Goal: Use online tool/utility: Utilize a website feature to perform a specific function

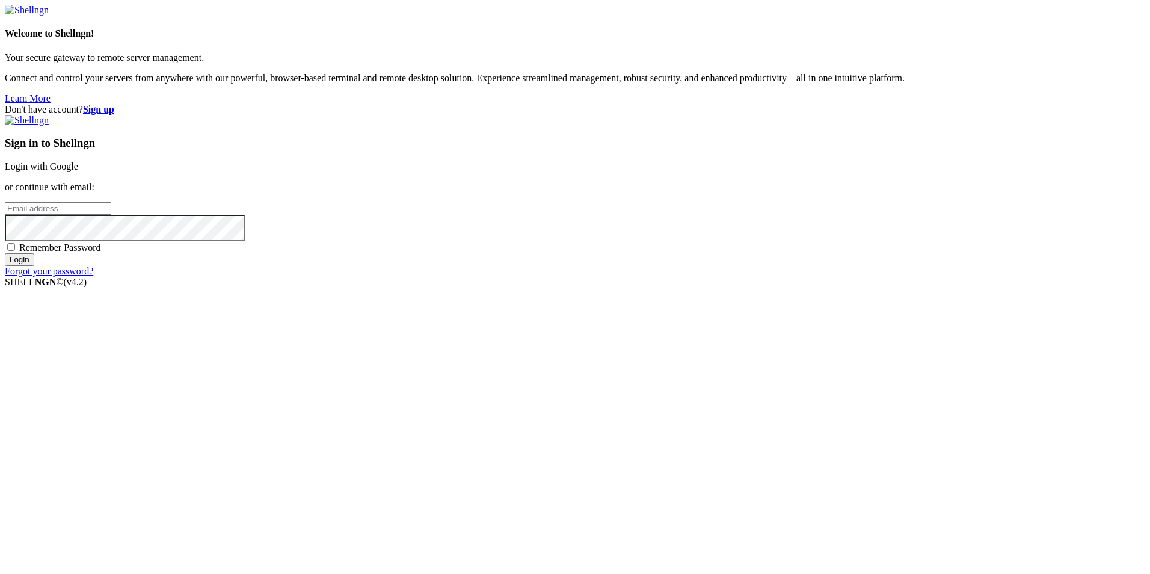
type input "root"
click at [78, 171] on link "Login with Google" at bounding box center [41, 166] width 73 height 10
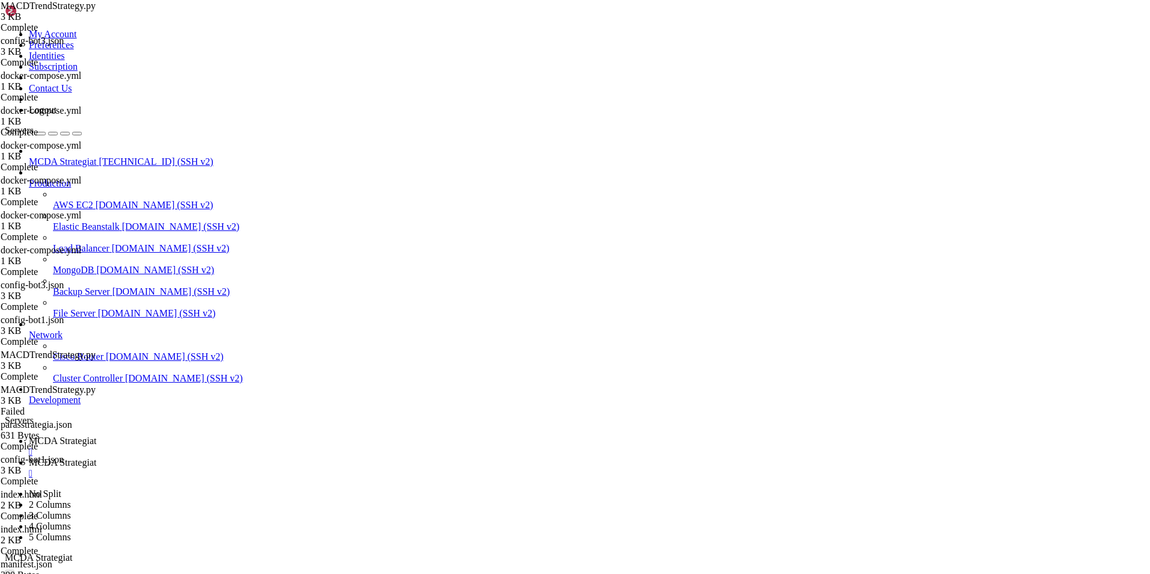
scroll to position [257224, 0]
click at [96, 457] on span "MCDA Strategiat" at bounding box center [62, 462] width 67 height 10
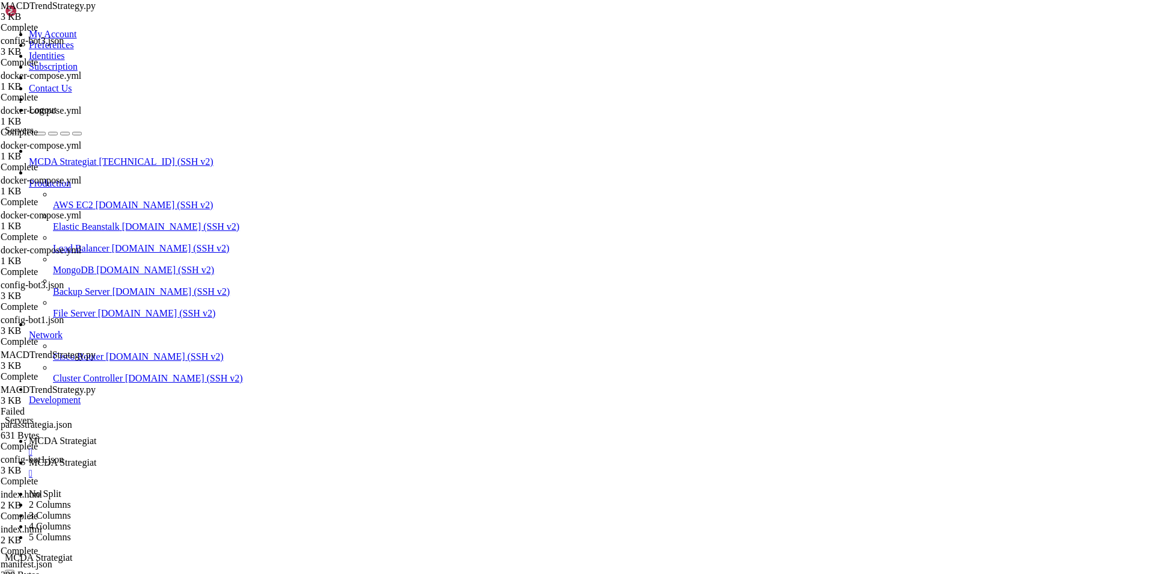
type input "/root/ft_userdata/user_data"
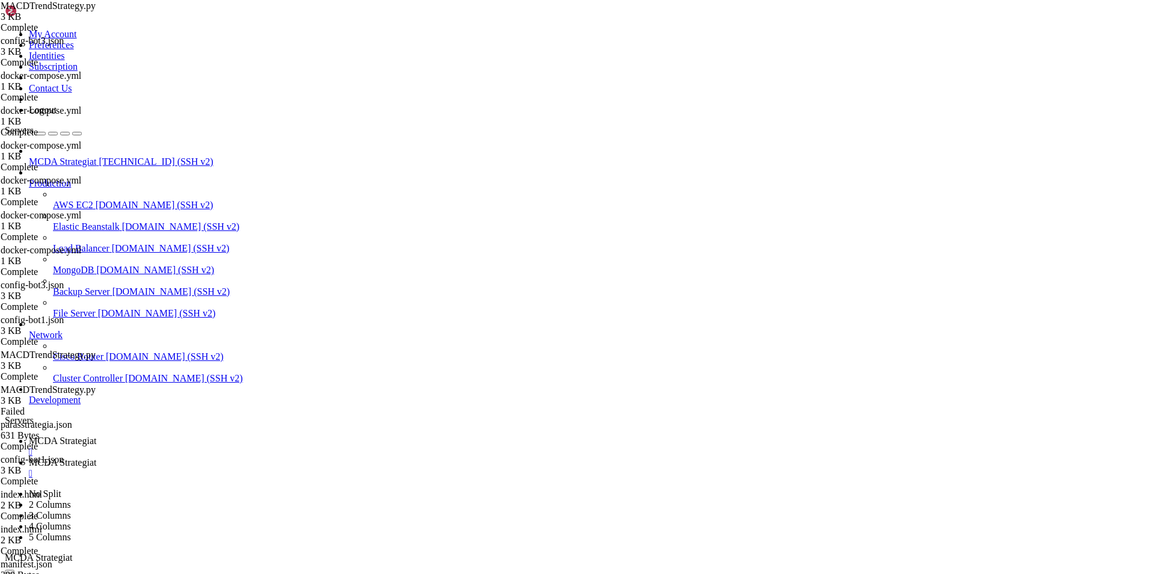
click at [96, 435] on span "MCDA Strategiat" at bounding box center [62, 440] width 67 height 10
click at [96, 457] on span "MCDA Strategiat" at bounding box center [62, 462] width 67 height 10
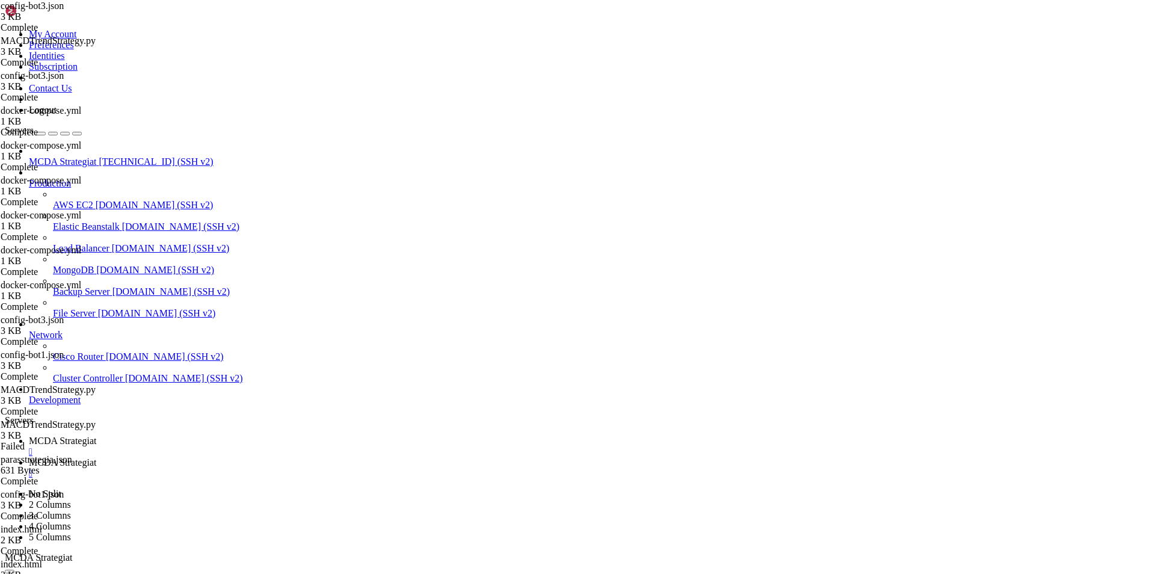
click at [96, 435] on span "MCDA Strategiat" at bounding box center [62, 440] width 67 height 10
drag, startPoint x: 221, startPoint y: 1145, endPoint x: 976, endPoint y: 1150, distance: 754.6
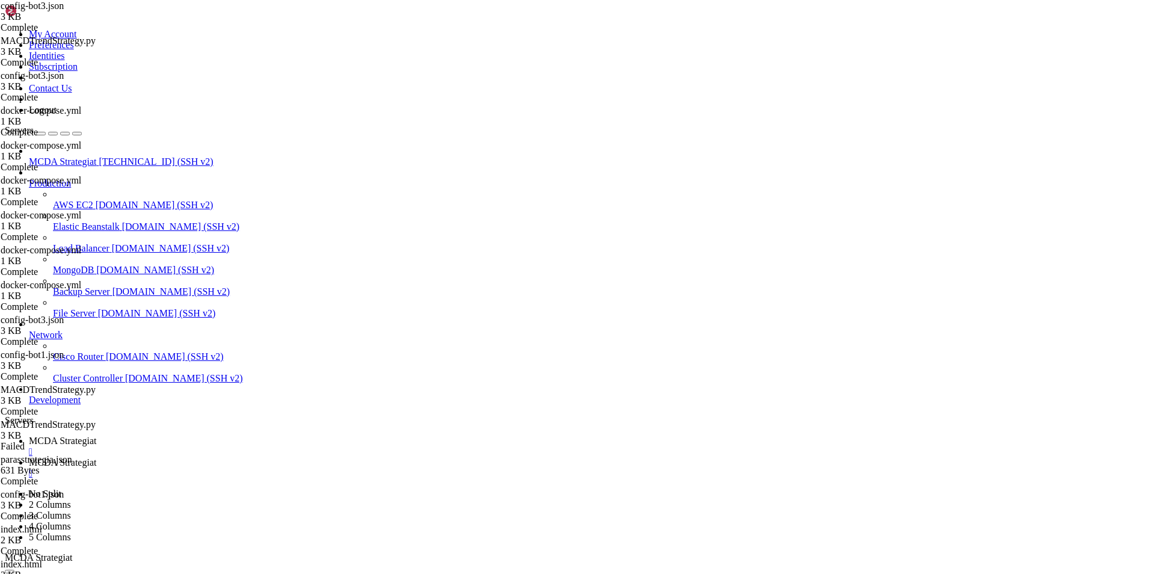
drag, startPoint x: 154, startPoint y: 1137, endPoint x: 212, endPoint y: 1094, distance: 72.3
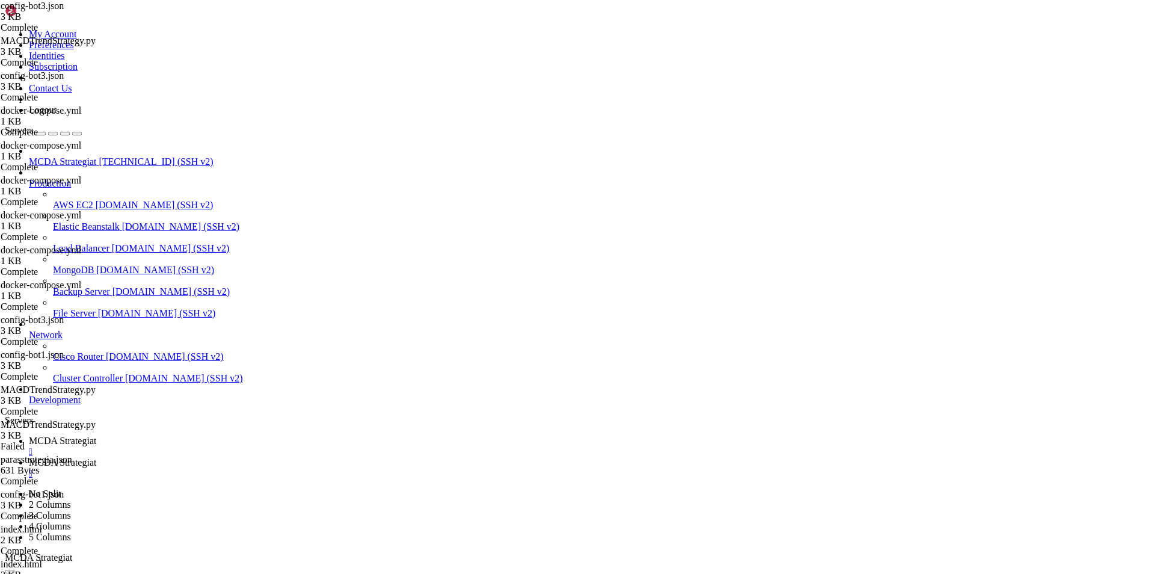
copy div "docker compose run --rm freqtrade backtesting --config /freqtrade/user_data/con…"
drag, startPoint x: 440, startPoint y: 979, endPoint x: 661, endPoint y: 1011, distance: 223.5
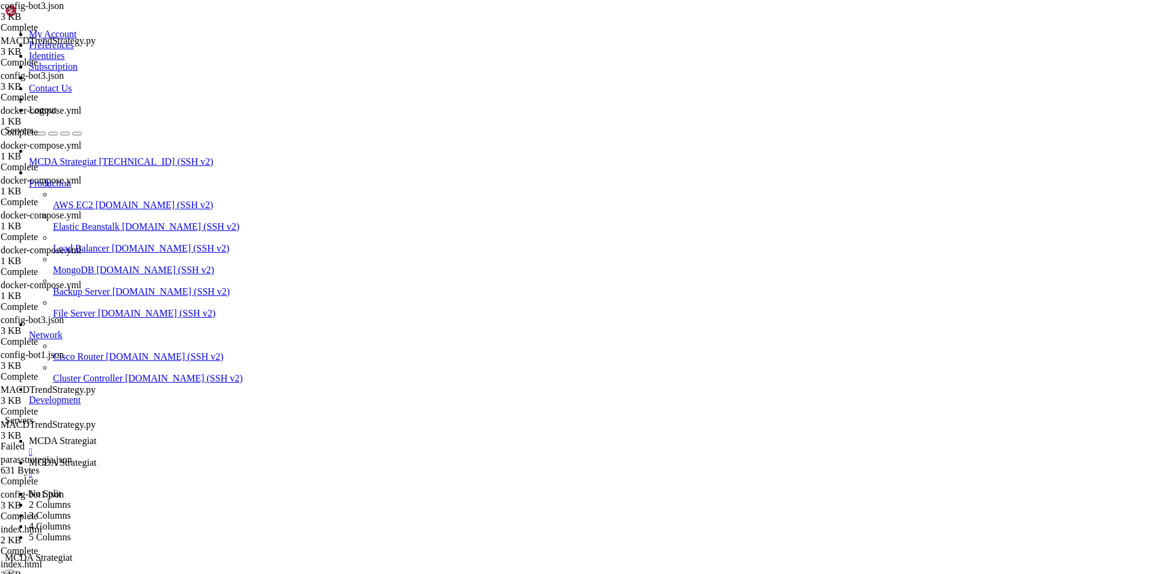
drag, startPoint x: 8, startPoint y: 820, endPoint x: 495, endPoint y: 1132, distance: 578.4
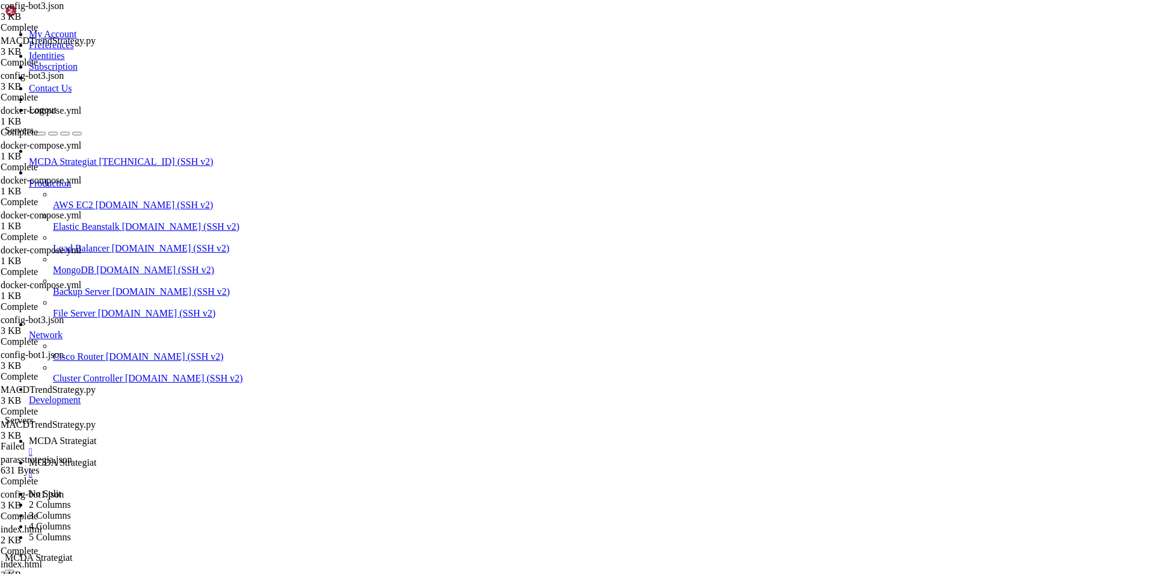
click at [96, 457] on span "MCDA Strategiat" at bounding box center [62, 462] width 67 height 10
type input "/root/ft_userdata/user_data"
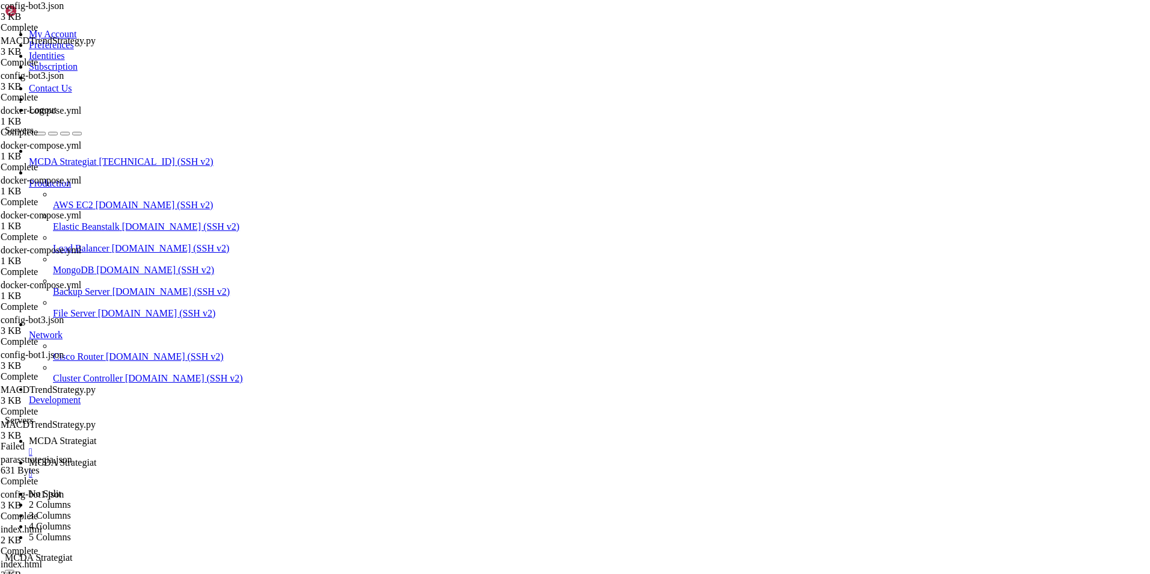
type textarea "}"
paste textarea
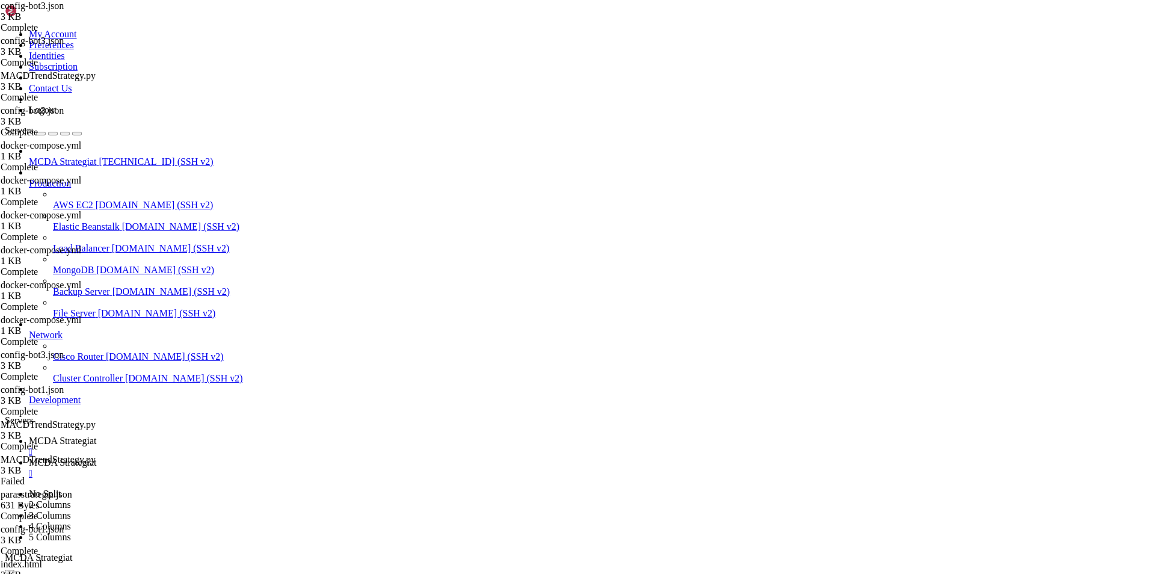
scroll to position [313, 0]
click at [96, 435] on span "MCDA Strategiat" at bounding box center [62, 440] width 67 height 10
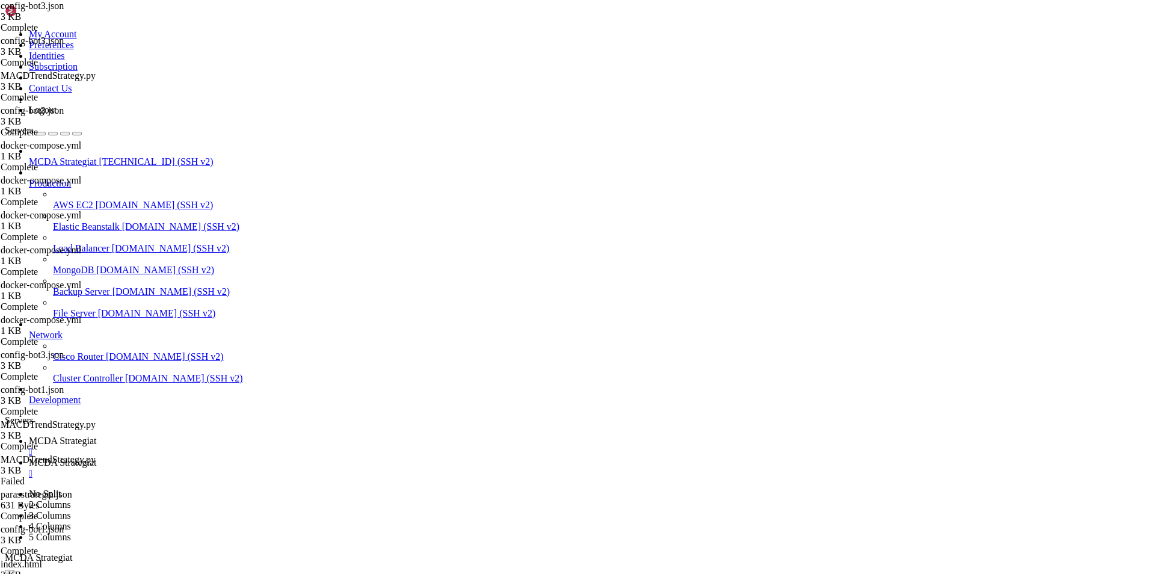
drag, startPoint x: 519, startPoint y: 1052, endPoint x: 753, endPoint y: 1056, distance: 234.5
drag, startPoint x: 768, startPoint y: 1038, endPoint x: 380, endPoint y: 1036, distance: 388.4
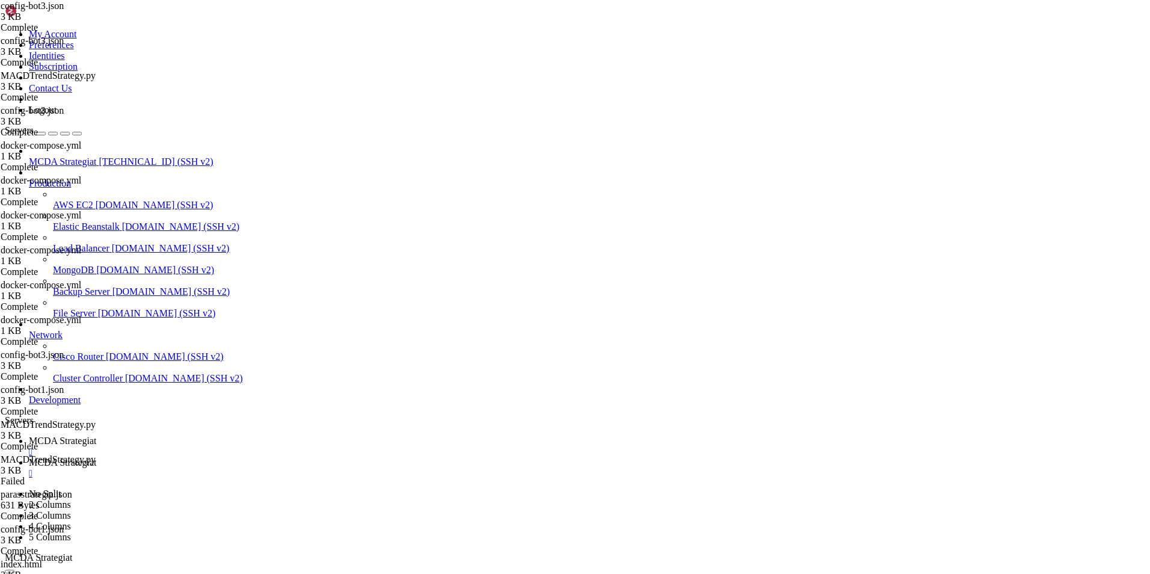
click at [314, 457] on link "MCDA Strategiat " at bounding box center [587, 468] width 1116 height 22
type textarea "{"
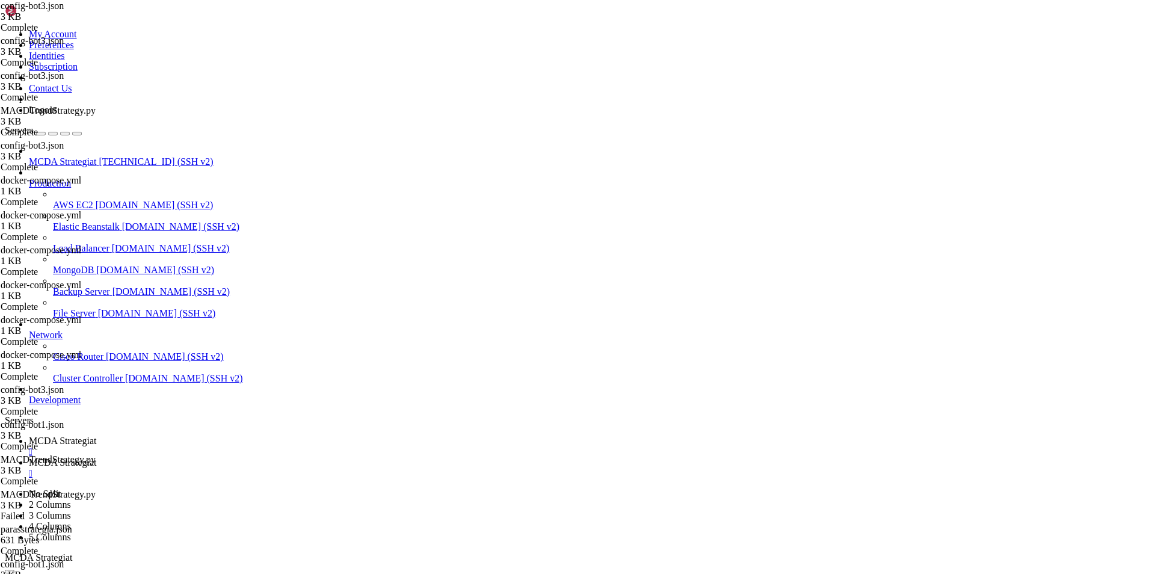
click at [213, 435] on link "MCDA Strategiat " at bounding box center [587, 446] width 1116 height 22
drag, startPoint x: 212, startPoint y: 1156, endPoint x: 10, endPoint y: 798, distance: 411.1
copy div "root@ubuntu-4gb-hel1-1:~/ft_userdata# docker compose run --rm freqtrade-bot3 ba…"
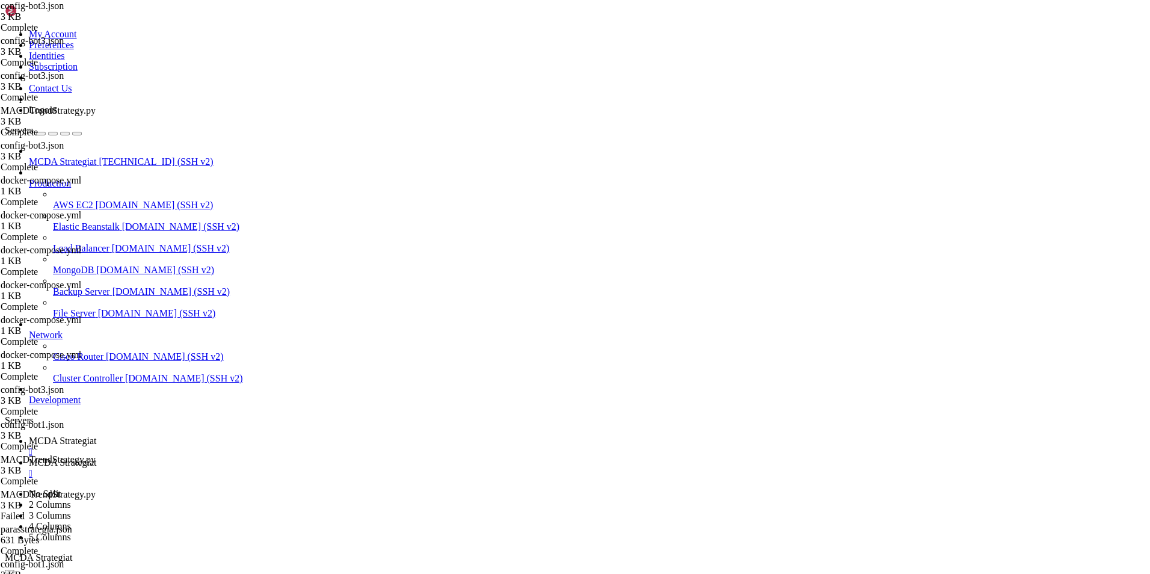
click at [96, 457] on span "MCDA Strategiat" at bounding box center [62, 462] width 67 height 10
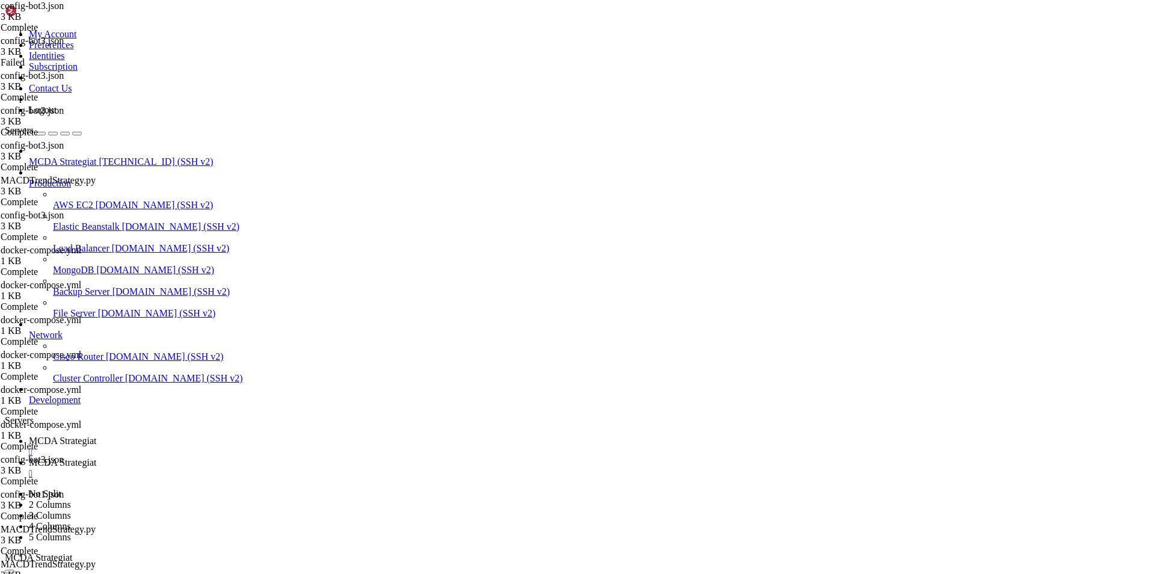
type textarea ""indicator_periods_candles": [14, 28, 56],"
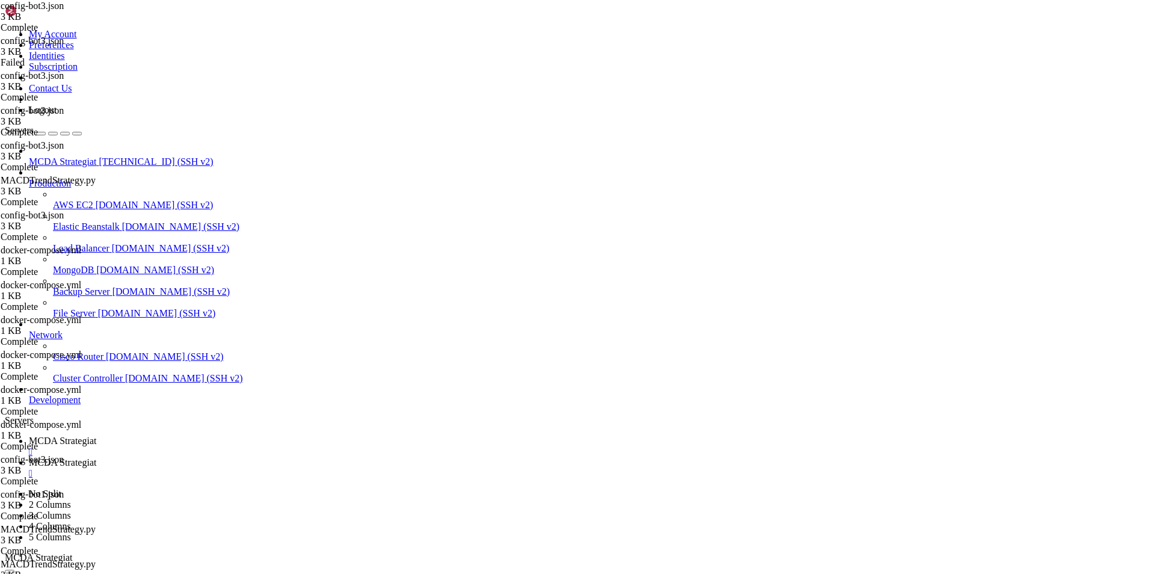
click at [96, 435] on span "MCDA Strategiat" at bounding box center [62, 440] width 67 height 10
drag, startPoint x: 212, startPoint y: 1155, endPoint x: 358, endPoint y: 863, distance: 325.9
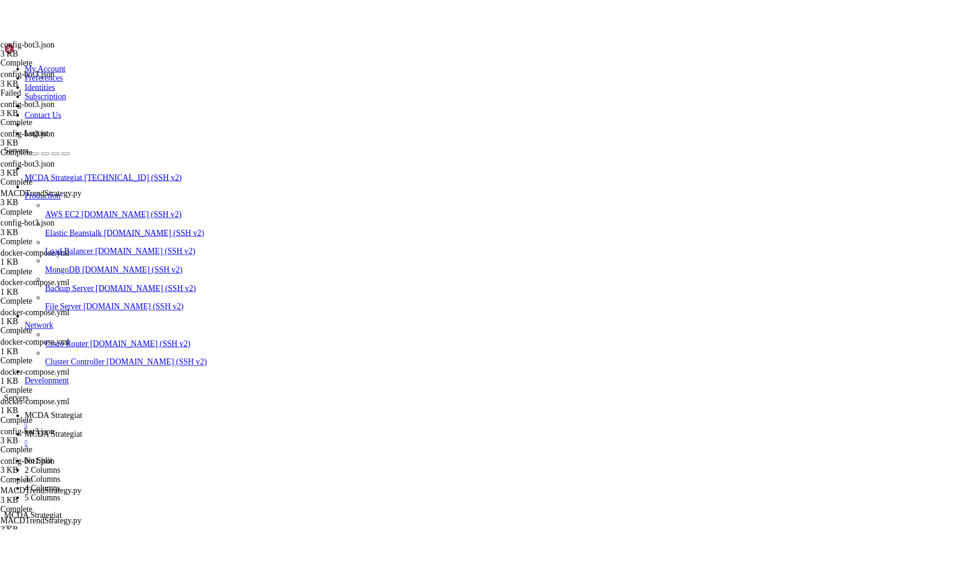
scroll to position [260817, 0]
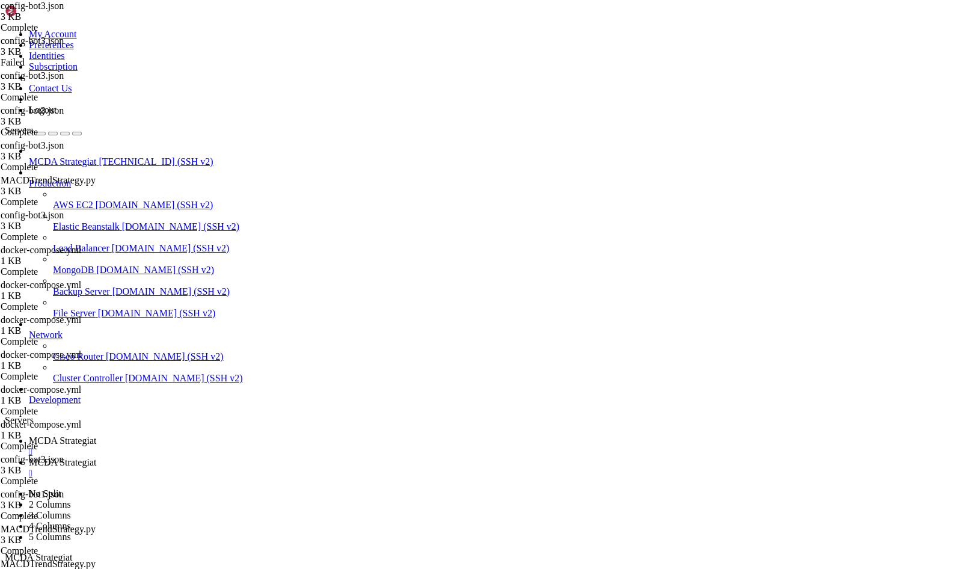
click at [96, 457] on span "MCDA Strategiat" at bounding box center [62, 462] width 67 height 10
drag, startPoint x: 827, startPoint y: 439, endPoint x: 215, endPoint y: 295, distance: 628.8
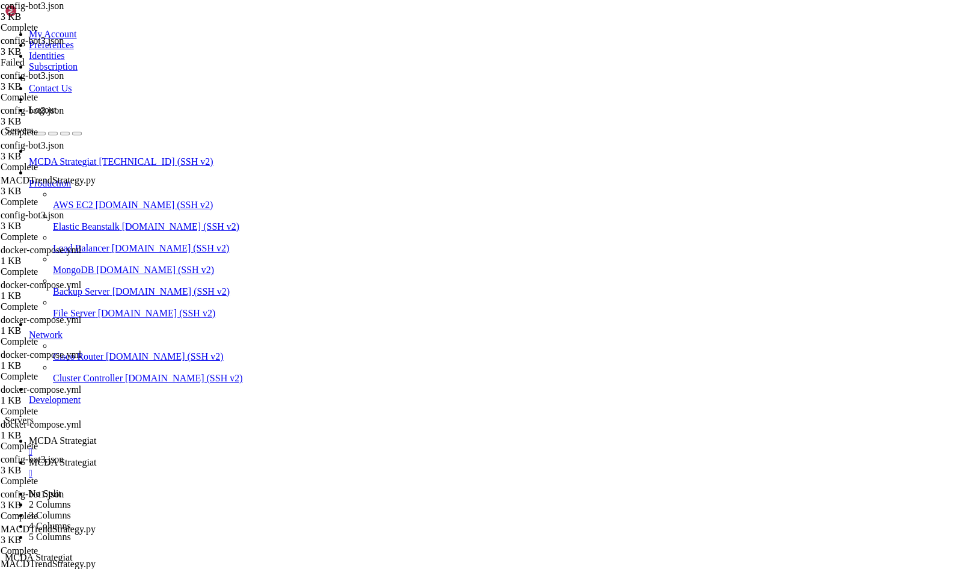
type input "/root/ft_userdata/user_data/strategies"
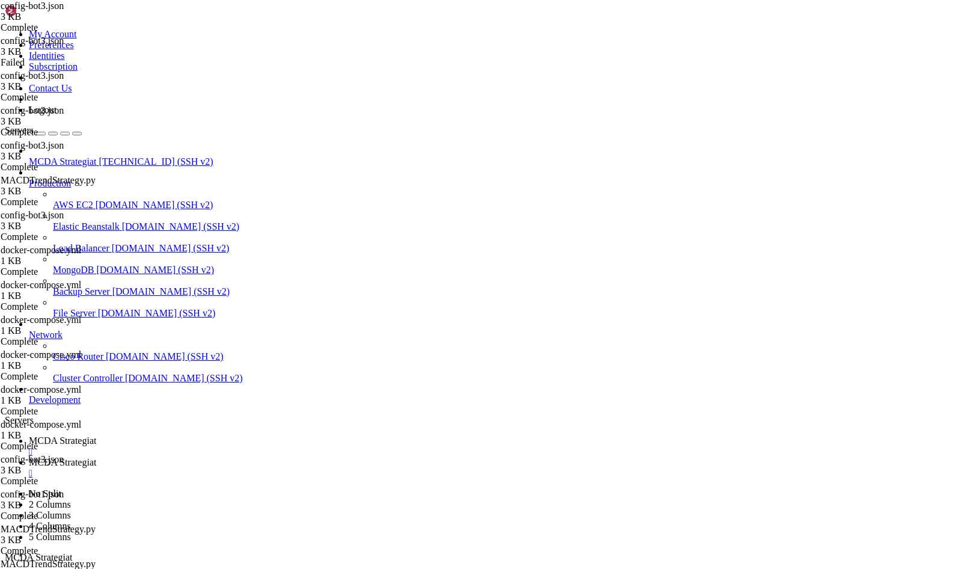
drag, startPoint x: 381, startPoint y: 360, endPoint x: 166, endPoint y: 51, distance: 376.8
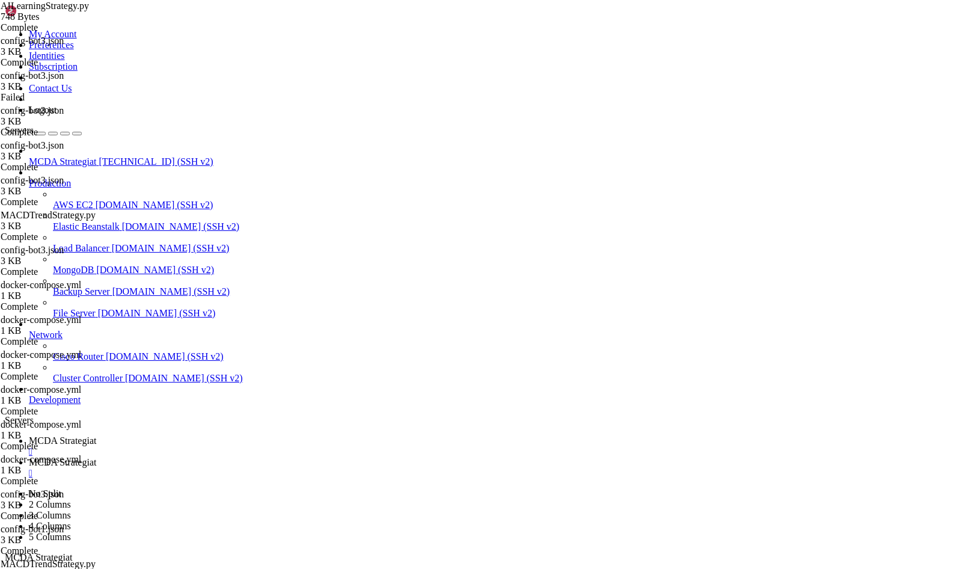
type textarea "from freqtrade.strategy import IStrategy"
click at [96, 435] on span "MCDA Strategiat" at bounding box center [62, 440] width 67 height 10
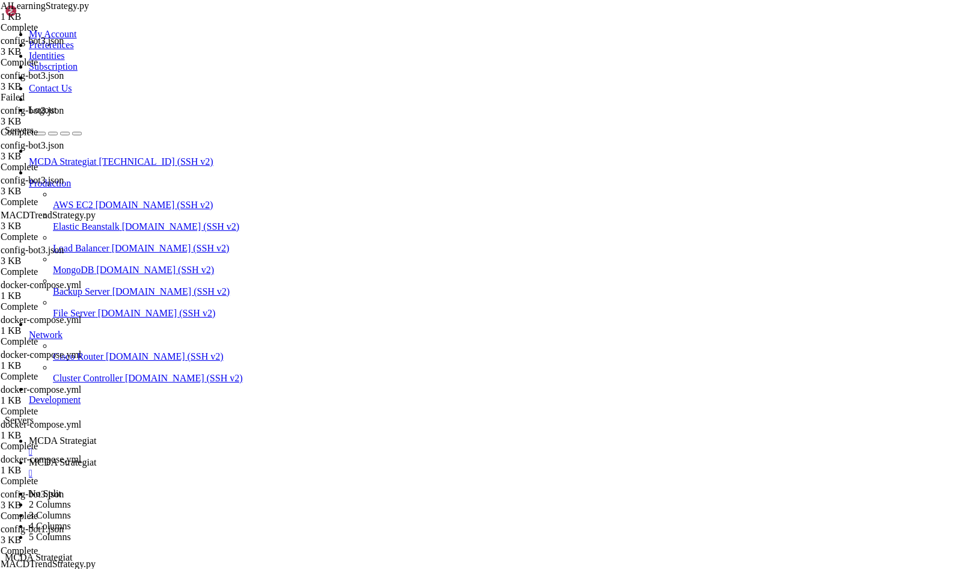
drag, startPoint x: 743, startPoint y: 1130, endPoint x: 220, endPoint y: 900, distance: 570.7
drag, startPoint x: 217, startPoint y: 898, endPoint x: 691, endPoint y: 1128, distance: 527.3
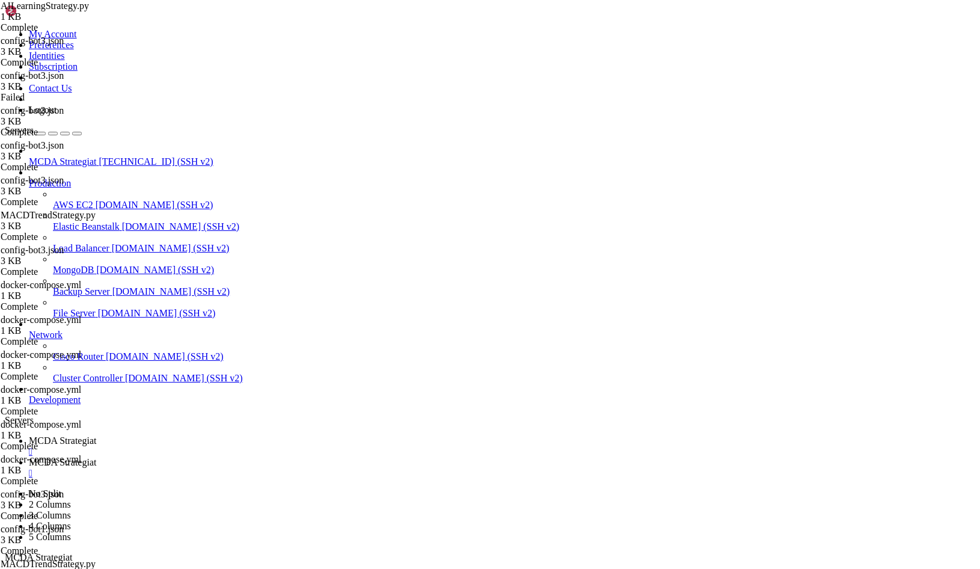
drag, startPoint x: 210, startPoint y: 999, endPoint x: 397, endPoint y: 1113, distance: 218.6
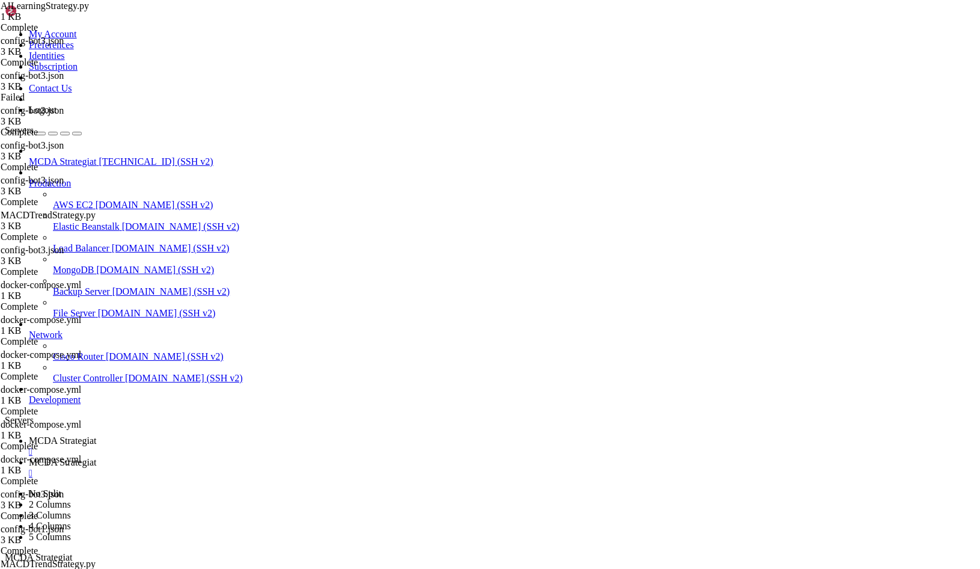
drag, startPoint x: 724, startPoint y: 1138, endPoint x: 215, endPoint y: 973, distance: 535.2
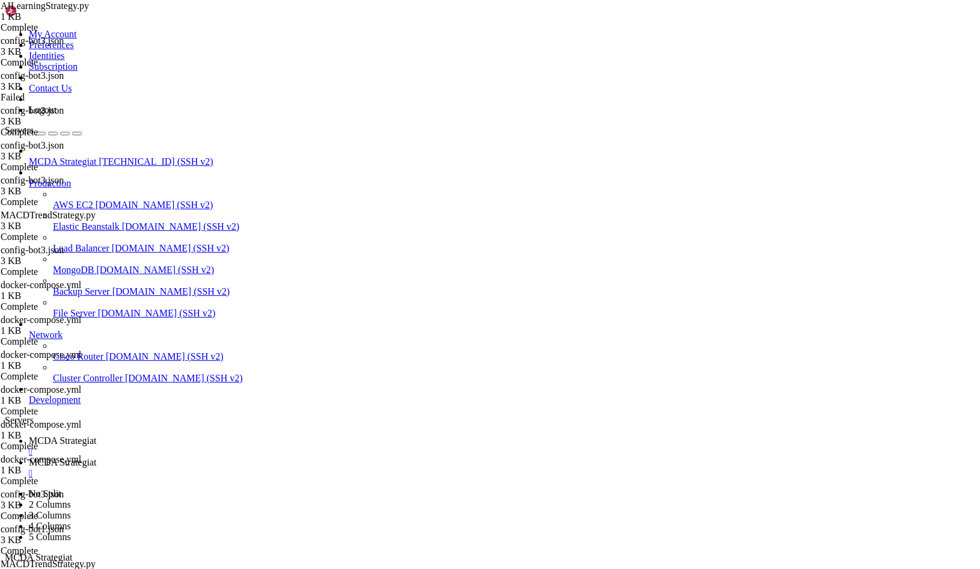
scroll to position [263750, 0]
copy div "docker compose run --rm freqtrade-bot3 freqai-train --config /freqtrade/user_da…"
click at [96, 457] on span "MCDA Strategiat" at bounding box center [62, 462] width 67 height 10
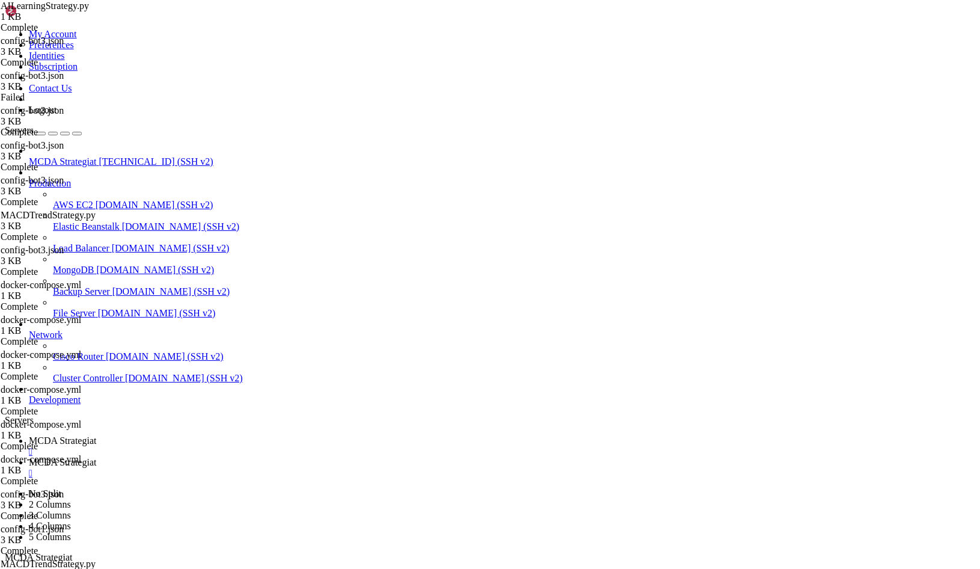
scroll to position [0, 0]
type input "/root/ft_userdata"
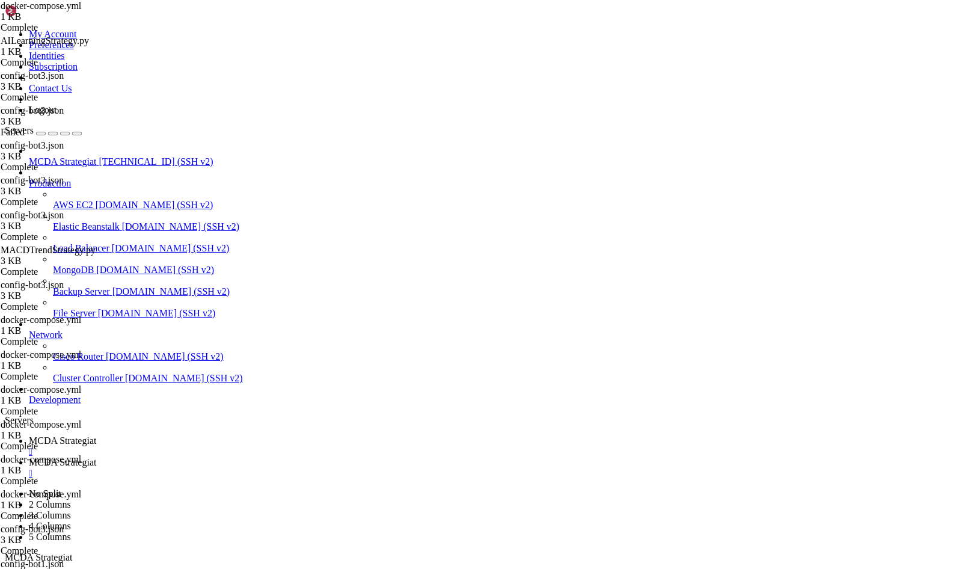
drag, startPoint x: 187, startPoint y: 266, endPoint x: 347, endPoint y: 355, distance: 183.0
drag, startPoint x: 230, startPoint y: 321, endPoint x: 206, endPoint y: 320, distance: 24.1
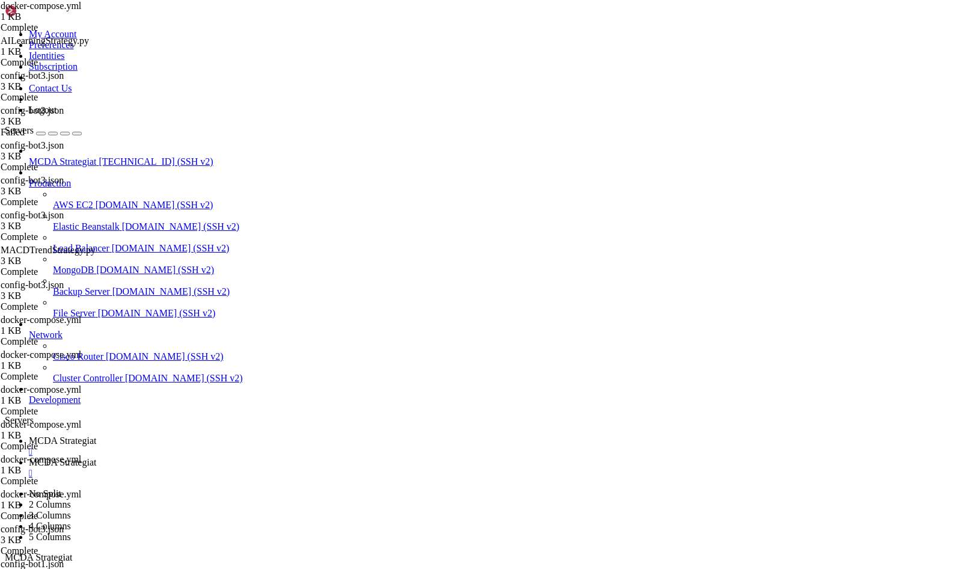
type textarea "t"
paste textarea "freqai-train"
type textarea "freqai-train"
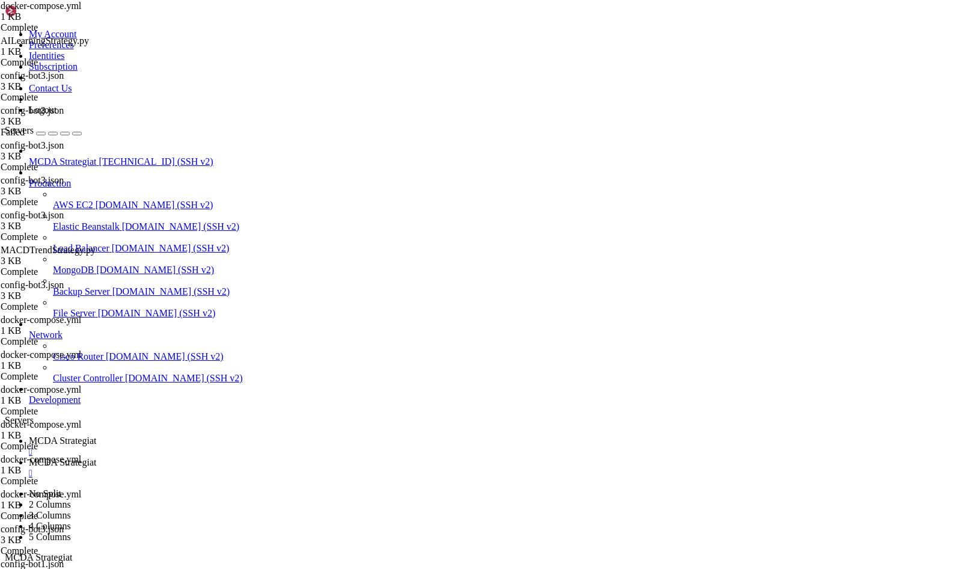
click at [96, 435] on span "MCDA Strategiat" at bounding box center [62, 440] width 67 height 10
click at [96, 457] on span "MCDA Strategiat" at bounding box center [62, 462] width 67 height 10
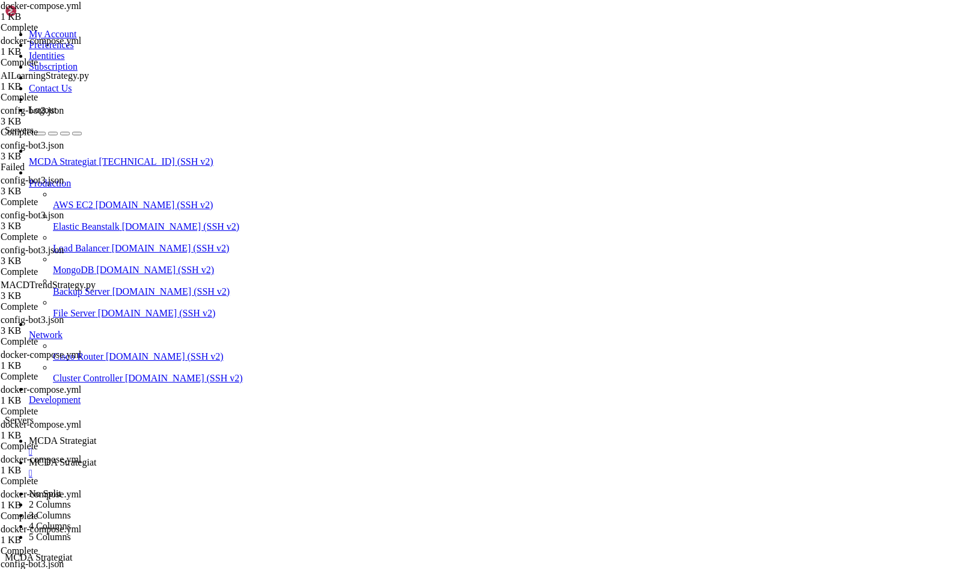
click at [96, 435] on span "MCDA Strategiat" at bounding box center [62, 440] width 67 height 10
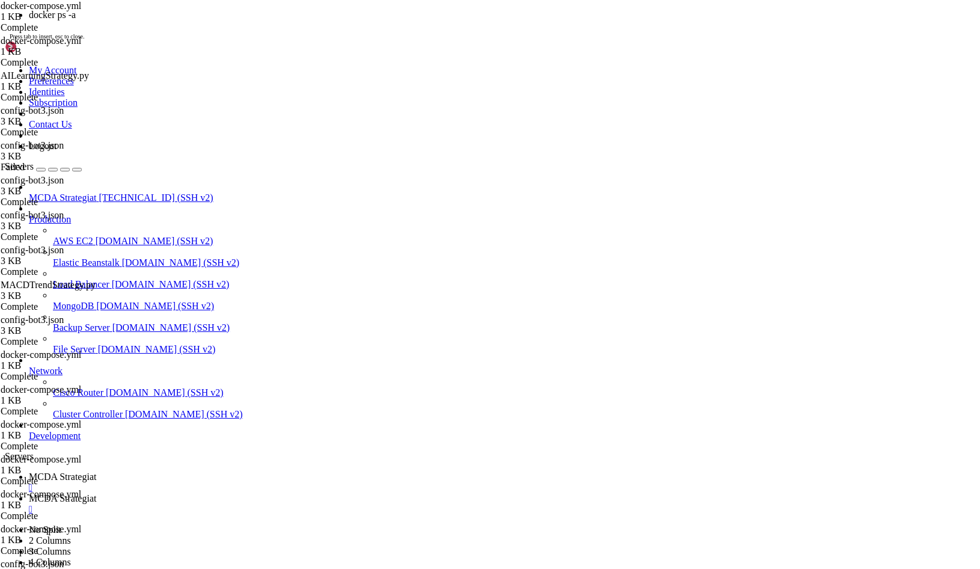
scroll to position [265742, 0]
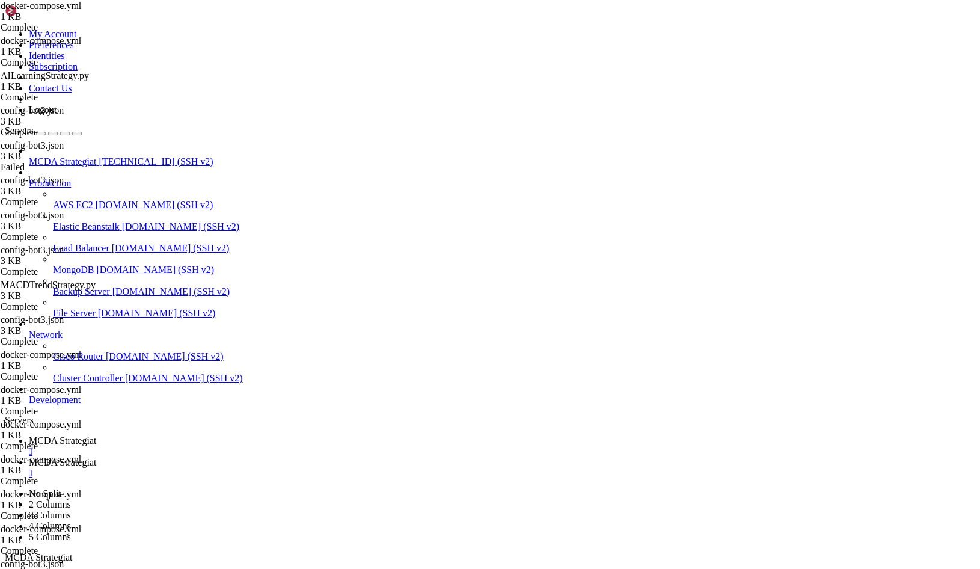
drag, startPoint x: 25, startPoint y: 1061, endPoint x: 558, endPoint y: 1160, distance: 542.0
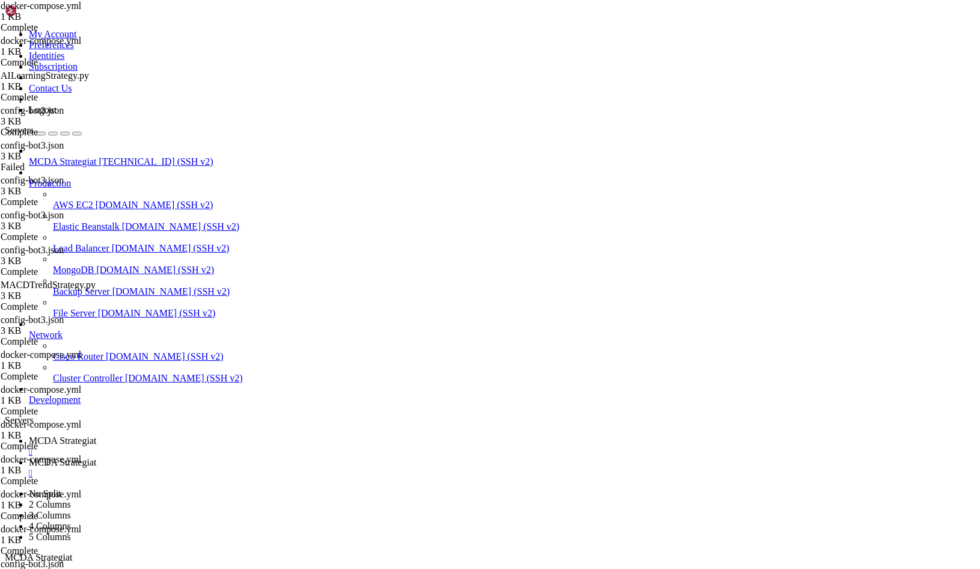
click at [96, 457] on span "MCDA Strategiat" at bounding box center [62, 462] width 67 height 10
drag, startPoint x: 317, startPoint y: 334, endPoint x: 193, endPoint y: 316, distance: 125.2
type textarea "freqai-train --config /freqtrade/user_data/config-bot3.json"
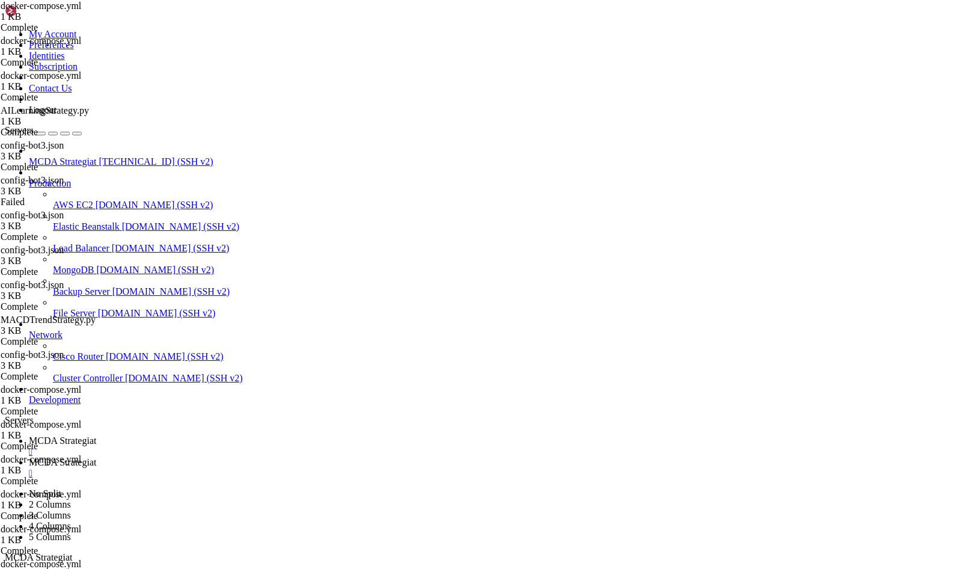
paste textarea
drag, startPoint x: 317, startPoint y: 335, endPoint x: 188, endPoint y: 310, distance: 131.6
type textarea "command: > freqai-train"
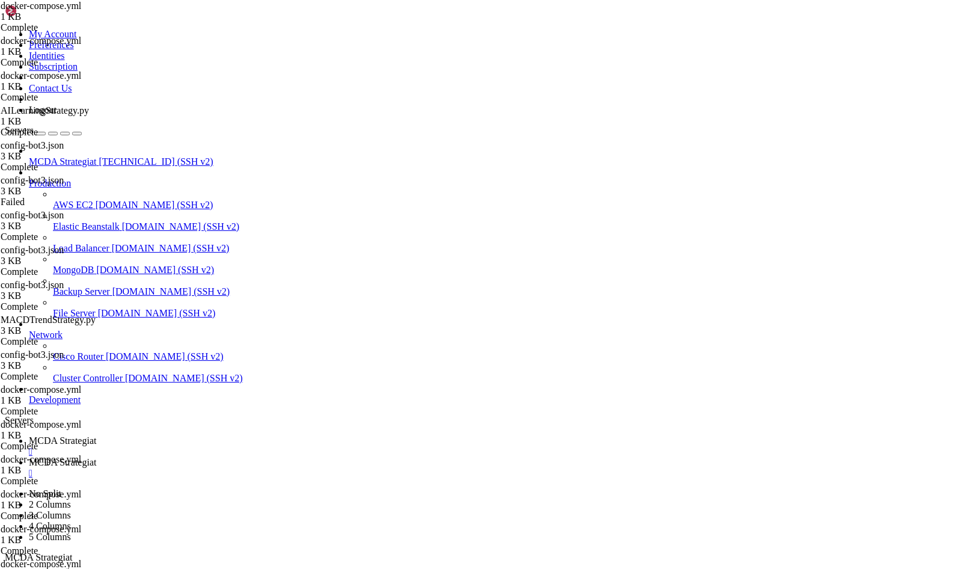
paste textarea
type textarea "--config /freqtrade/user_data/config-bot3.json --strategy AILearningStrategy"
paste textarea "--freqaimodel XGBoostRegressor"
drag, startPoint x: 296, startPoint y: 391, endPoint x: 186, endPoint y: 387, distance: 110.7
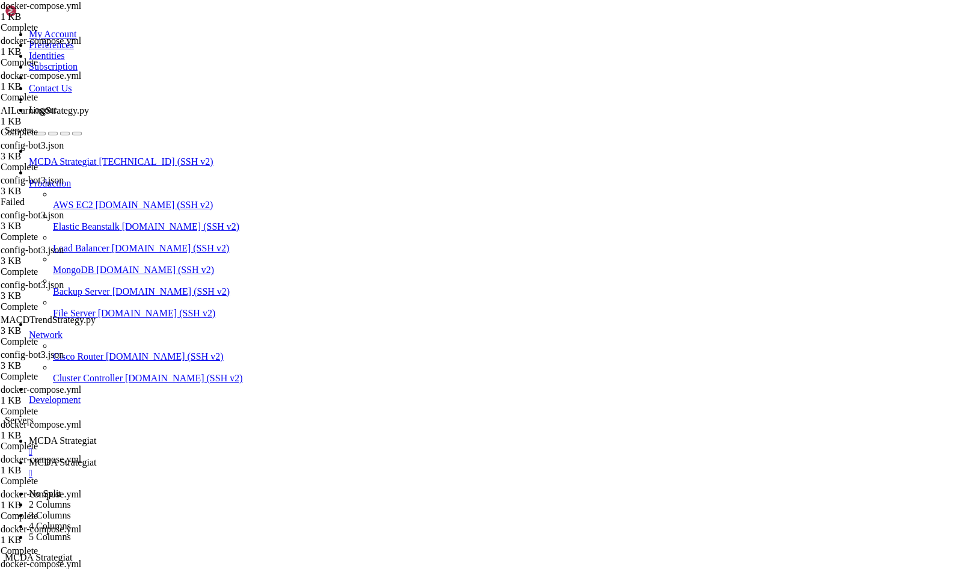
type textarea "--freqaimodel XGBoostRegressor"
type textarea "--strategy AILearningStrategy"
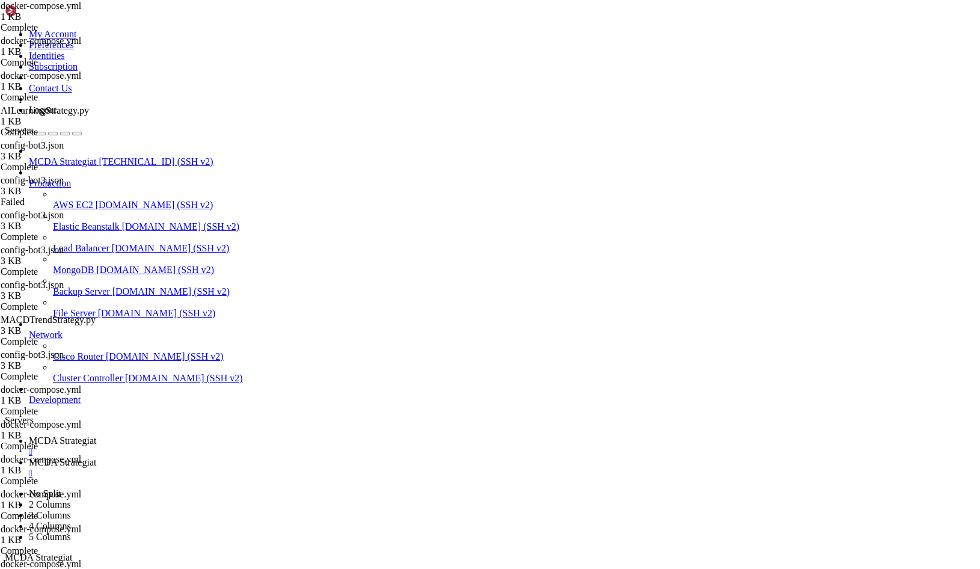
paste textarea "--freqaimodel XGBoostRegressor"
type textarea "--freqaimodel XGBoostRegressor"
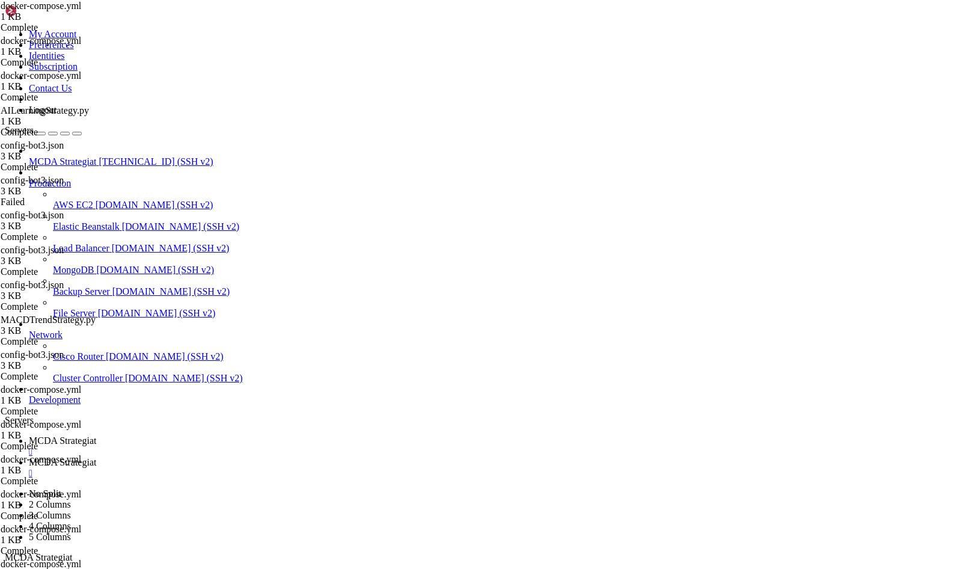
drag, startPoint x: 307, startPoint y: 389, endPoint x: 176, endPoint y: 370, distance: 131.9
type textarea "command: > freqai-train"
click at [96, 435] on span "MCDA Strategiat" at bounding box center [62, 440] width 67 height 10
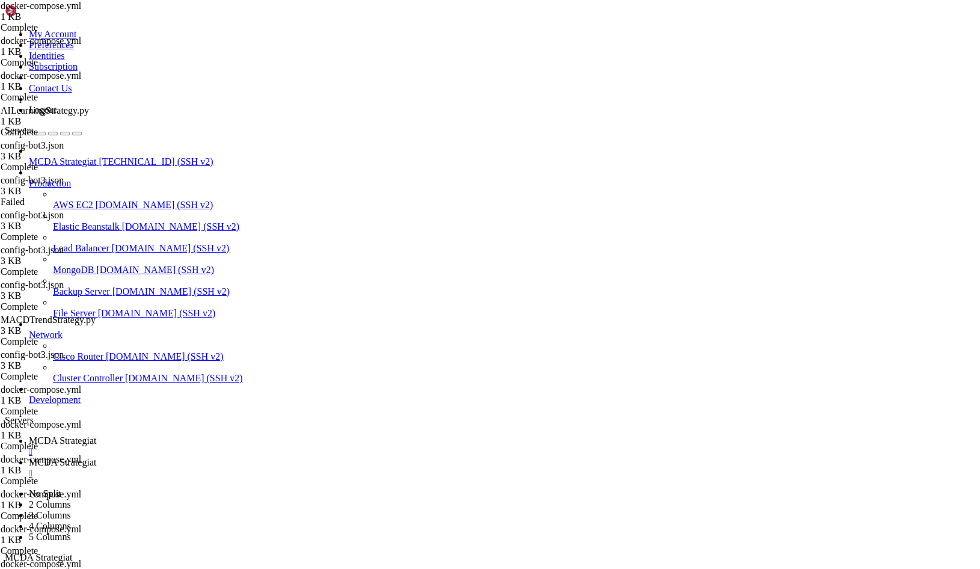
scroll to position [269389, 0]
drag, startPoint x: 626, startPoint y: 1110, endPoint x: 724, endPoint y: 1148, distance: 104.9
drag, startPoint x: 101, startPoint y: 1068, endPoint x: 732, endPoint y: 1152, distance: 636.3
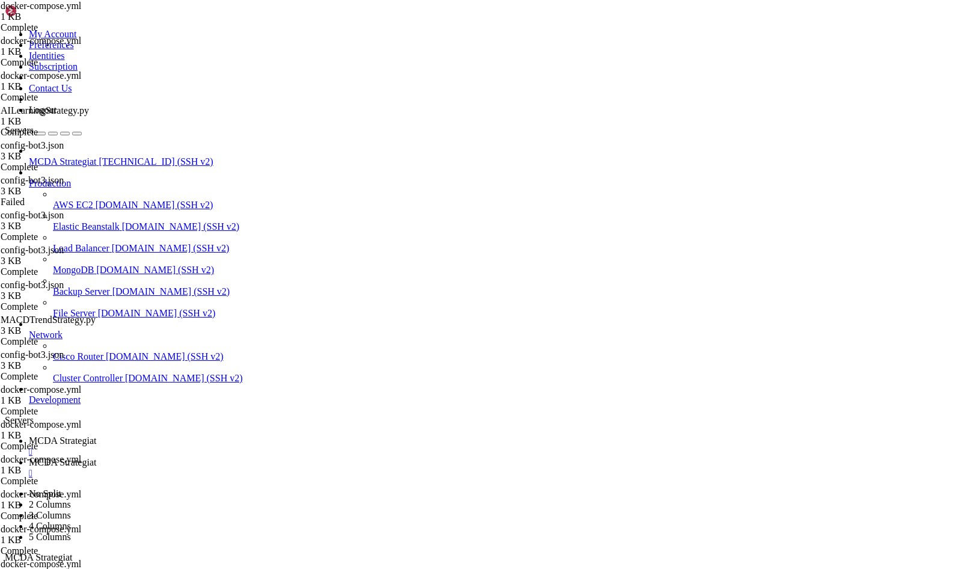
copy div "{trade,create-userdir,new-config,show-config,new-strategy,download-data,convert…"
click at [96, 457] on span "MCDA Strategiat" at bounding box center [62, 462] width 67 height 10
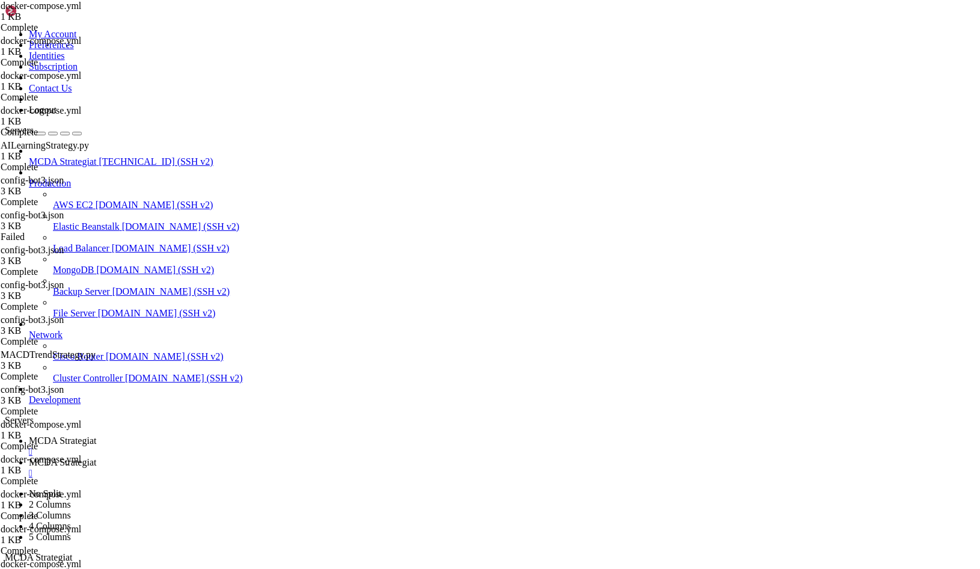
drag, startPoint x: 340, startPoint y: 369, endPoint x: 183, endPoint y: 271, distance: 184.5
type textarea "freqtrade-bot3: image: freqtradeorg/freqtrade:stable_freqai"
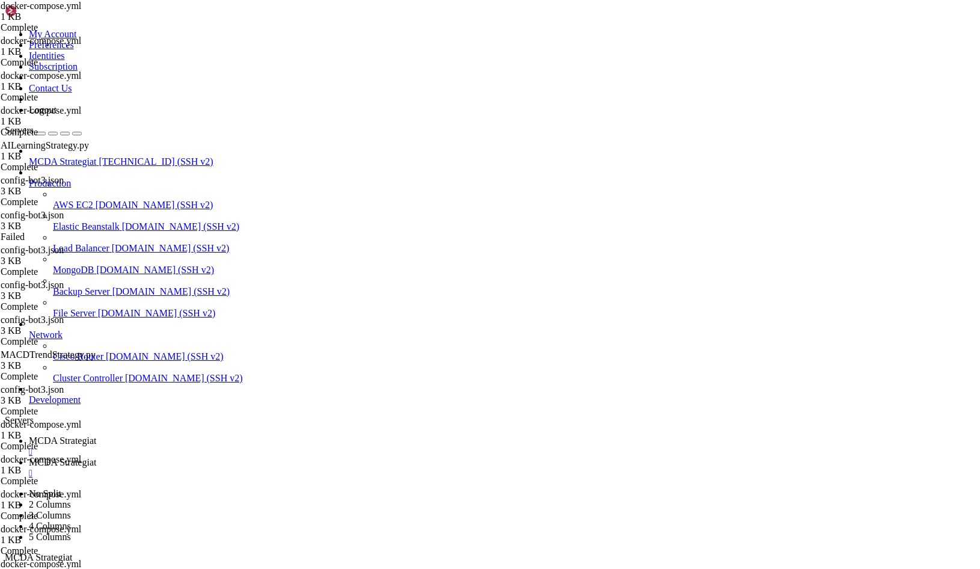
click at [96, 435] on span "MCDA Strategiat" at bounding box center [62, 440] width 67 height 10
click at [96, 457] on span "MCDA Strategiat" at bounding box center [62, 462] width 67 height 10
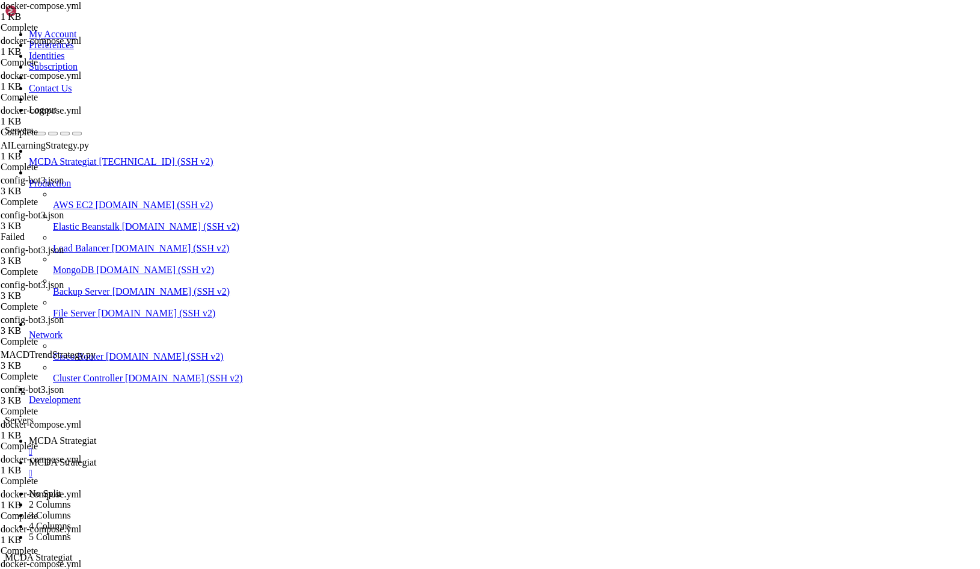
type input "/root/ft_userdata/user_data/freqaimodels"
